Goal: Task Accomplishment & Management: Complete application form

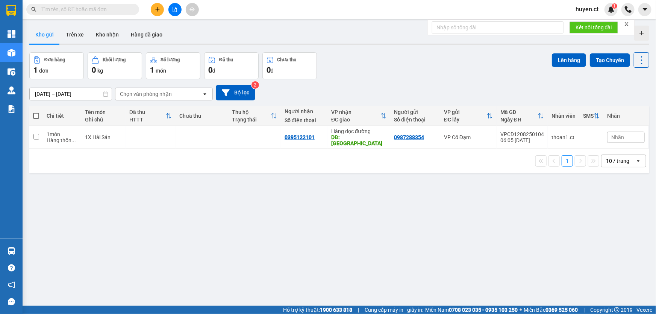
click at [36, 33] on button "Kho gửi" at bounding box center [44, 35] width 30 height 18
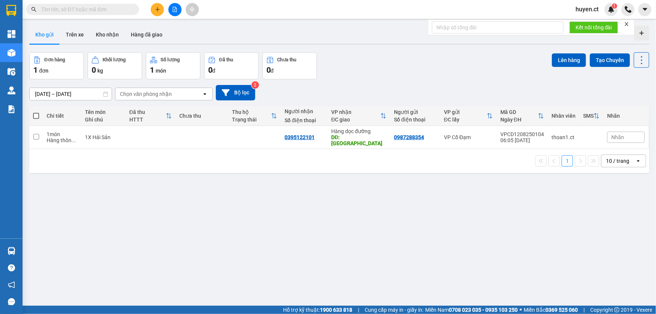
click at [36, 33] on button "Kho gửi" at bounding box center [44, 35] width 30 height 18
click at [70, 32] on button "Trên xe" at bounding box center [75, 35] width 30 height 18
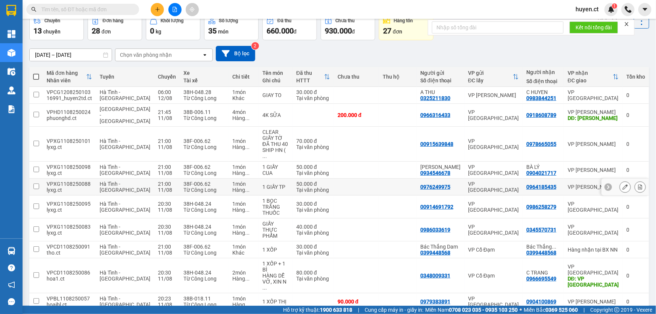
scroll to position [44, 0]
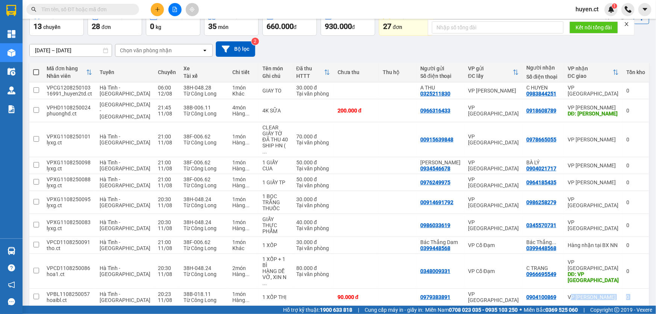
click at [570, 276] on div "Mã đơn hàng Nhân viên Tuyến Chuyến Xe Tài xế Chi tiết Tên món Ghi chú Đã thu HT…" at bounding box center [339, 195] width 620 height 267
click at [379, 161] on td at bounding box center [398, 165] width 38 height 17
checkbox input "true"
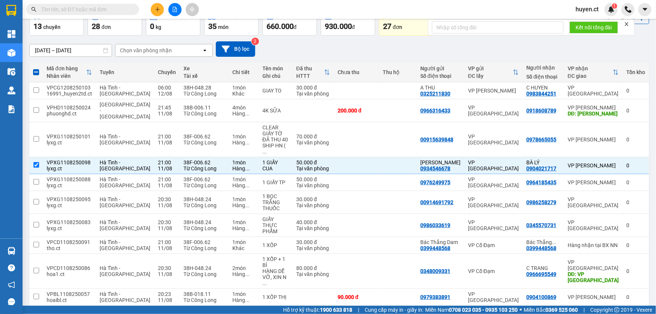
click at [535, 312] on button "1" at bounding box center [540, 317] width 11 height 11
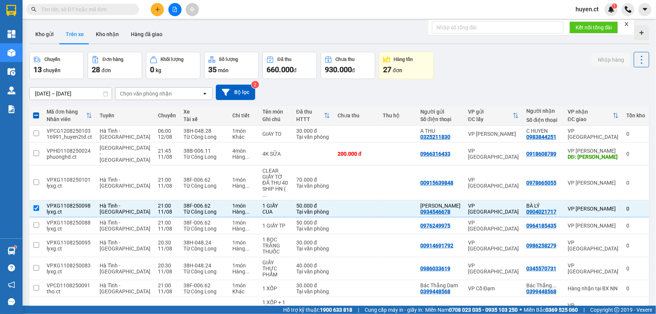
scroll to position [0, 0]
click at [73, 35] on button "Trên xe" at bounding box center [75, 35] width 30 height 18
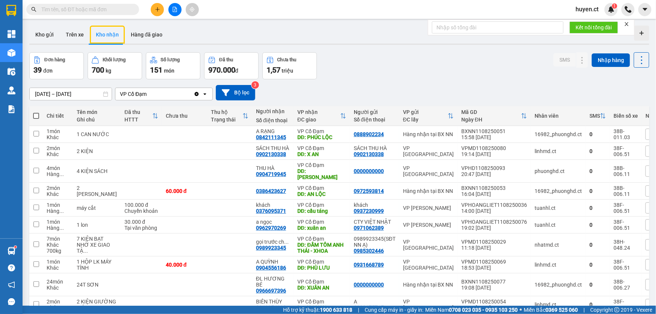
click at [116, 10] on input "text" at bounding box center [85, 9] width 89 height 8
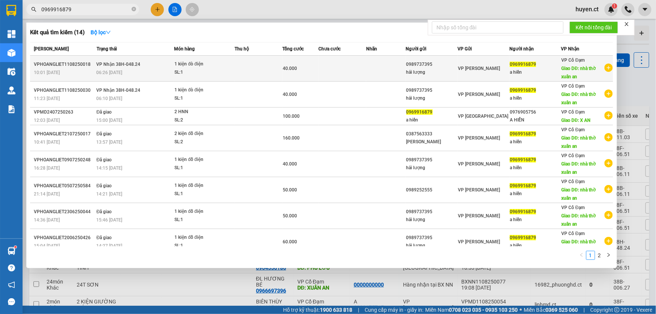
type input "0969916879"
click at [417, 71] on div "hải lượng" at bounding box center [431, 72] width 51 height 8
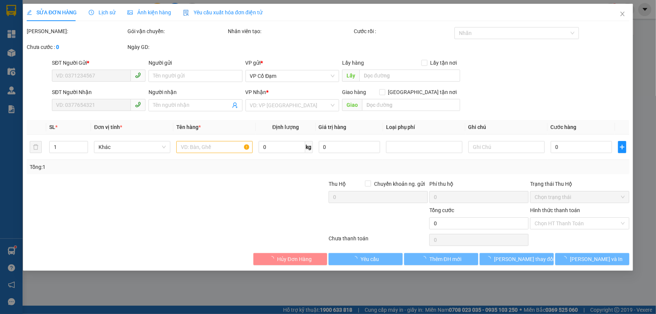
type input "0989737395"
type input "hải lượng"
type input "0969916879"
type input "a hiền"
type input "nhà thờ xuân an"
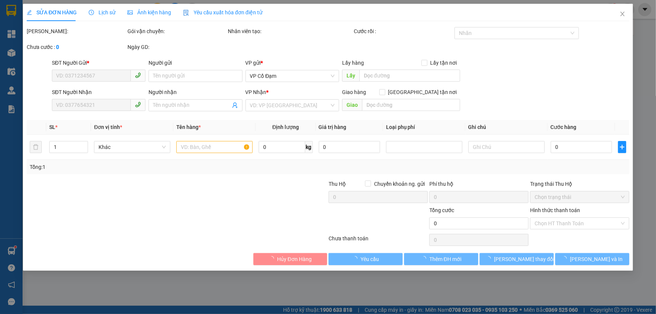
type input "40.000"
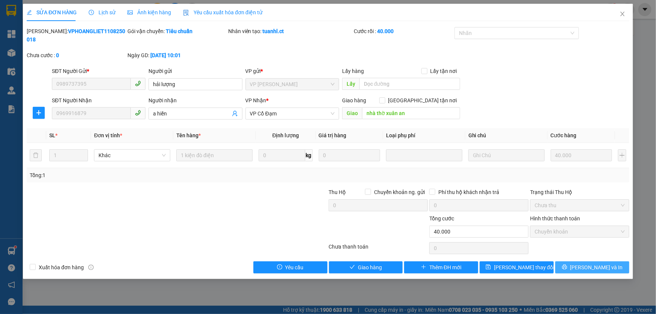
click at [567, 264] on span "printer" at bounding box center [564, 267] width 5 height 6
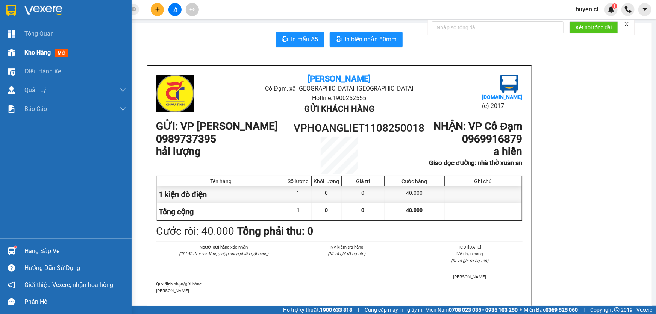
click at [56, 49] on div "Kho hàng mới" at bounding box center [47, 52] width 47 height 9
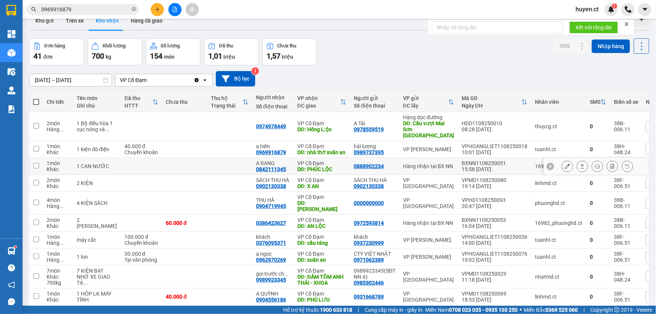
scroll to position [40, 0]
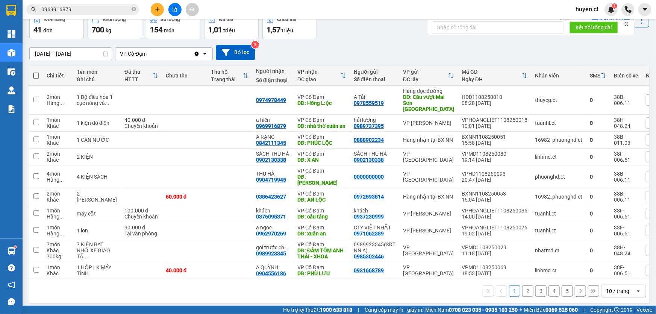
click at [509, 290] on button "1" at bounding box center [514, 290] width 11 height 11
click at [522, 285] on button "2" at bounding box center [527, 290] width 11 height 11
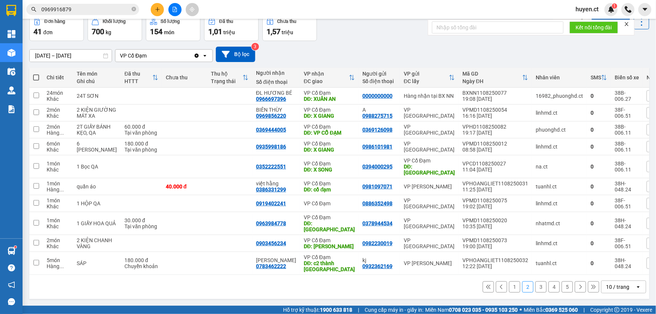
click at [535, 289] on button "3" at bounding box center [540, 286] width 11 height 11
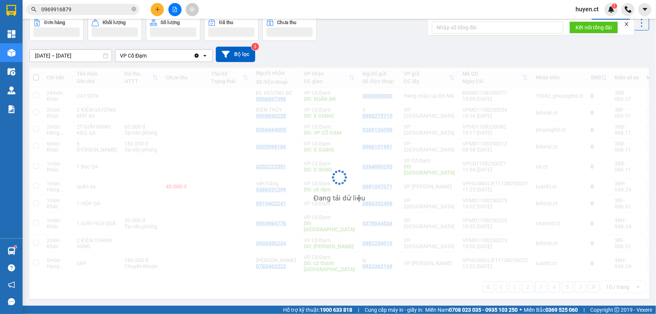
scroll to position [34, 0]
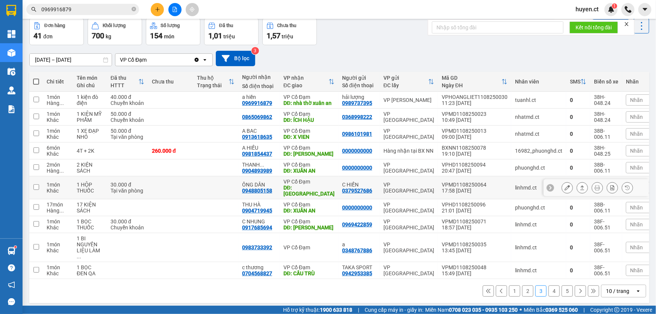
click at [236, 196] on td at bounding box center [215, 187] width 45 height 23
checkbox input "false"
click at [509, 289] on button "1" at bounding box center [514, 290] width 11 height 11
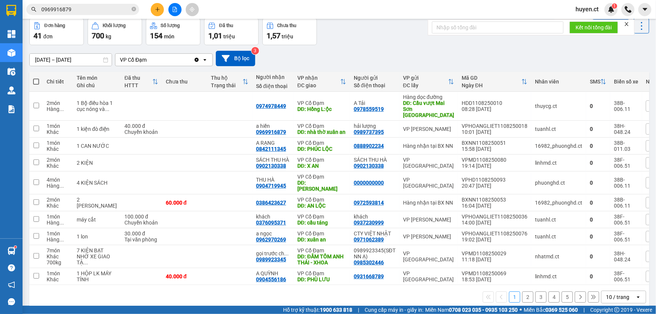
click at [524, 293] on button "2" at bounding box center [527, 296] width 11 height 11
